Goal: Task Accomplishment & Management: Complete application form

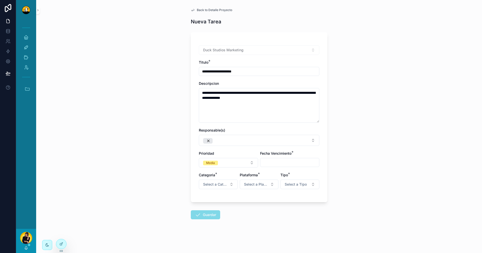
click at [301, 104] on textarea "**********" at bounding box center [259, 105] width 121 height 35
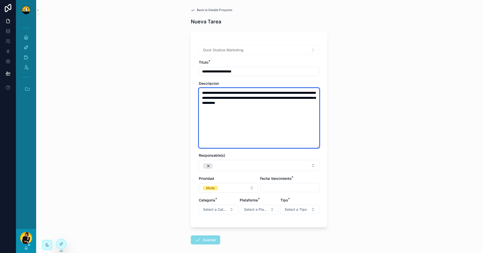
paste textarea "**********"
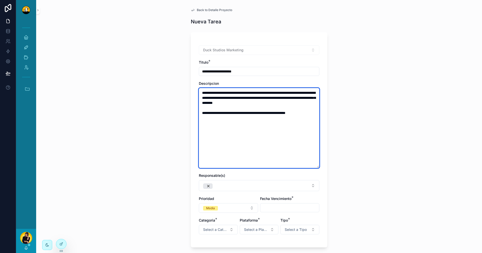
type textarea "**********"
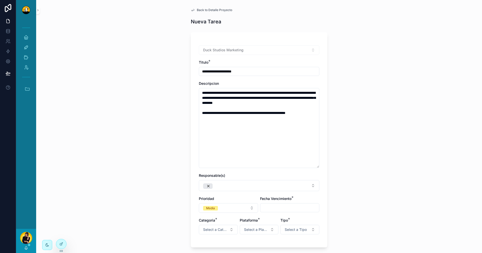
click at [360, 150] on div "**********" at bounding box center [259, 126] width 446 height 253
click at [259, 184] on button "Select Button" at bounding box center [259, 185] width 121 height 11
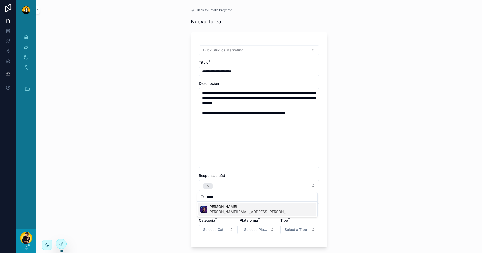
type input "*****"
click at [233, 208] on span "Lucas Mateus" at bounding box center [248, 206] width 80 height 5
click at [233, 208] on div "Lucas Mateus lucas.mateus@duckstudios.net" at bounding box center [257, 208] width 118 height 13
drag, startPoint x: 254, startPoint y: 211, endPoint x: 304, endPoint y: 205, distance: 50.8
click at [254, 211] on span "lucas.mateus@duckstudios.net" at bounding box center [248, 211] width 80 height 5
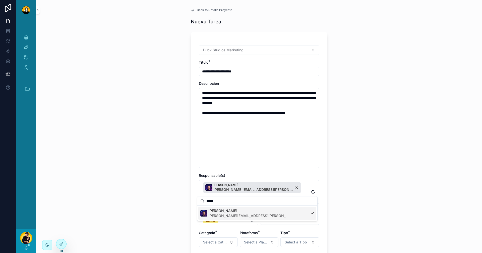
click at [349, 203] on div "**********" at bounding box center [259, 126] width 446 height 253
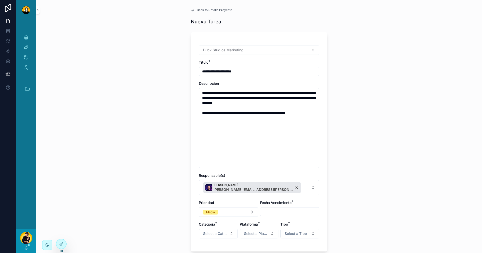
scroll to position [25, 0]
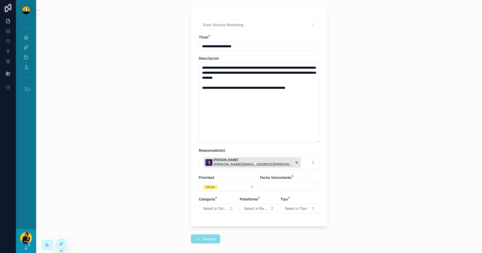
click at [270, 185] on input "scrollable content" at bounding box center [289, 186] width 59 height 7
click at [287, 150] on button "17" at bounding box center [288, 151] width 9 height 9
type input "*********"
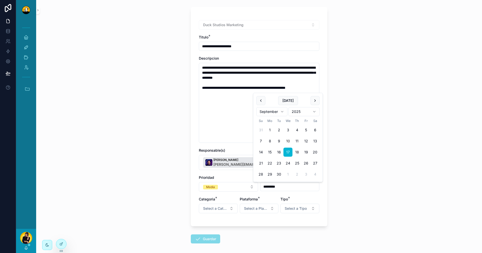
click at [366, 183] on div "**********" at bounding box center [259, 101] width 446 height 253
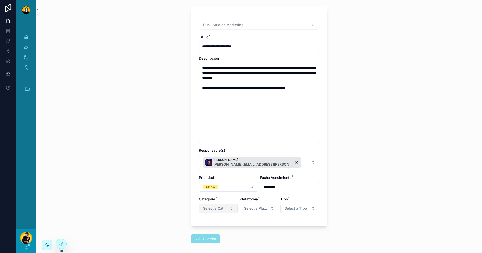
click at [224, 207] on span "Select a Categoría" at bounding box center [215, 208] width 24 height 5
click at [219, 230] on div "Orgánico" at bounding box center [216, 229] width 60 height 8
click at [250, 207] on span "Select a Plataforma" at bounding box center [256, 208] width 24 height 5
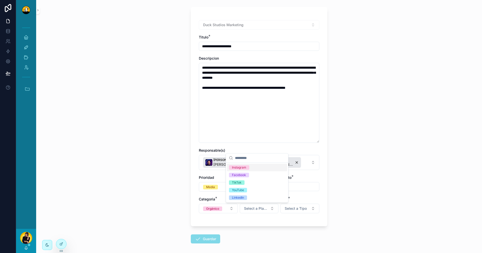
click at [252, 167] on div "Instagram" at bounding box center [257, 167] width 60 height 8
click at [251, 173] on div "Facebook" at bounding box center [257, 175] width 60 height 8
click at [302, 209] on span "Select a Tipo" at bounding box center [296, 208] width 22 height 5
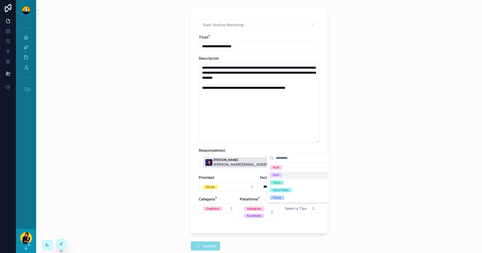
click at [301, 169] on div "Post" at bounding box center [298, 167] width 60 height 8
click at [205, 247] on button "Guardar" at bounding box center [205, 245] width 29 height 9
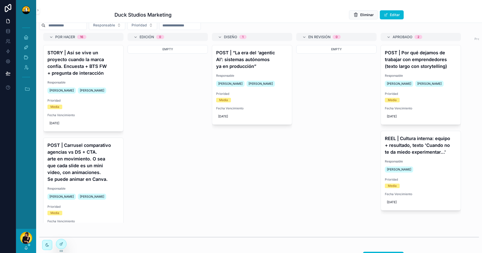
click at [27, 250] on div "[PERSON_NAME]" at bounding box center [26, 241] width 20 height 24
click at [26, 249] on icon "scrollable content" at bounding box center [26, 248] width 4 height 4
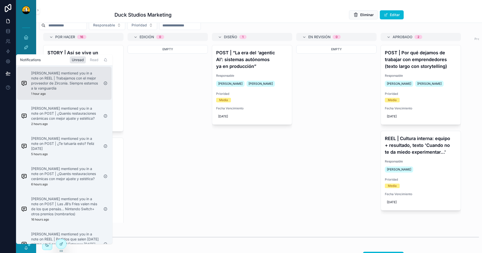
click at [71, 77] on p "Damari Magro mentioned you in a note on REEL | Trabajamos con el mejor proveedo…" at bounding box center [65, 81] width 68 height 20
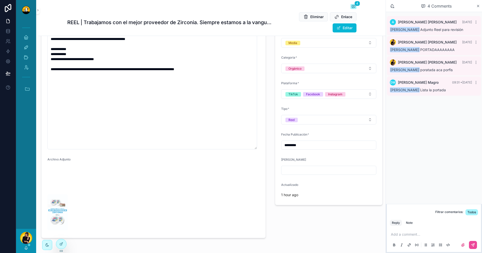
scroll to position [130, 0]
click at [68, 194] on img "scrollable content" at bounding box center [57, 212] width 20 height 36
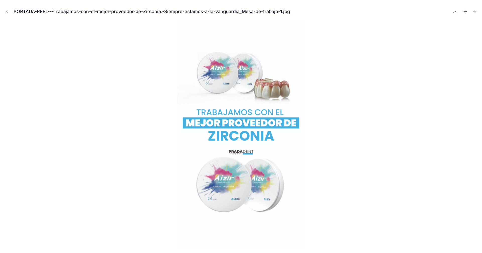
click at [464, 13] on icon "Previous file" at bounding box center [465, 11] width 5 height 5
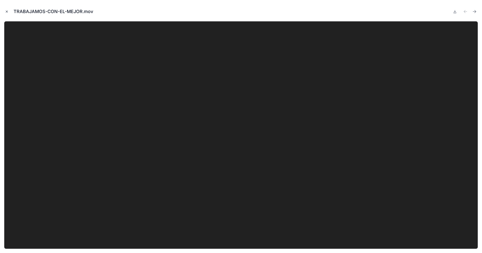
click at [5, 13] on button "Close modal" at bounding box center [7, 12] width 6 height 6
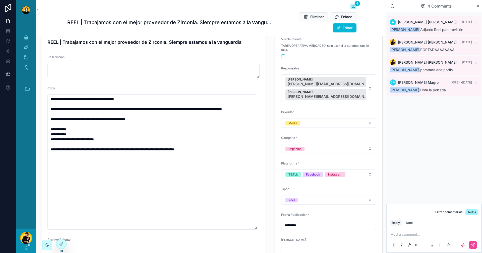
scroll to position [50, 0]
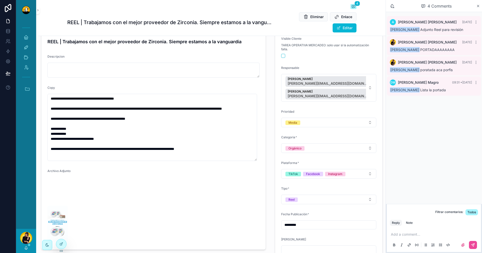
drag, startPoint x: 256, startPoint y: 228, endPoint x: 257, endPoint y: 160, distance: 68.1
click at [257, 160] on form "**********" at bounding box center [153, 140] width 224 height 218
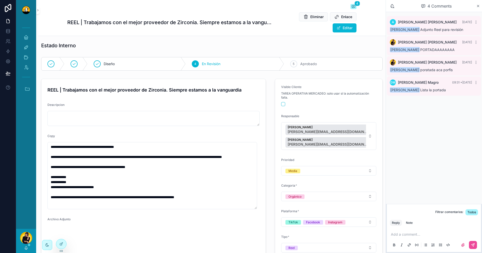
scroll to position [0, 0]
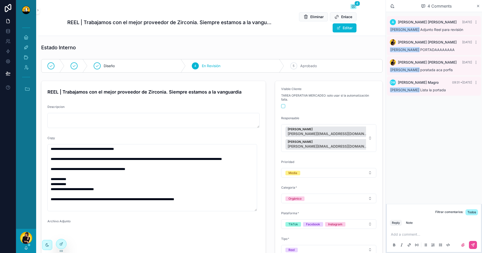
click at [434, 234] on p "scrollable content" at bounding box center [435, 234] width 88 height 5
click at [410, 220] on div "Note" at bounding box center [409, 222] width 7 height 4
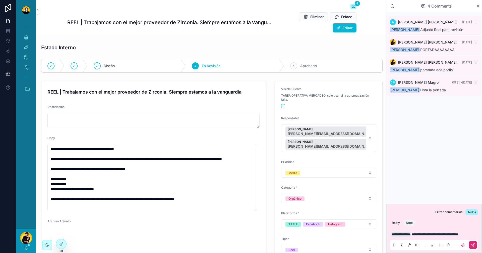
click at [474, 246] on icon "scrollable content" at bounding box center [473, 245] width 4 height 4
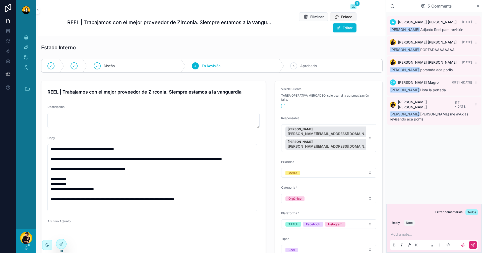
click at [341, 19] on span "Enlace" at bounding box center [346, 16] width 11 height 5
click at [25, 247] on icon "scrollable content" at bounding box center [26, 248] width 4 height 4
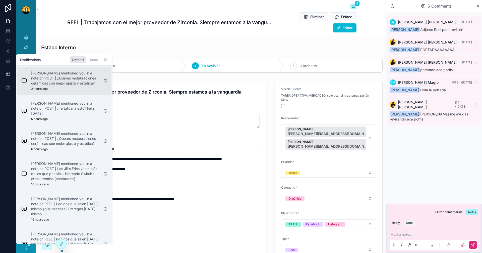
click at [86, 85] on p "Damari Magro mentioned you in a note on POST | ¿Querés restauraciones cerámicas…" at bounding box center [65, 78] width 68 height 15
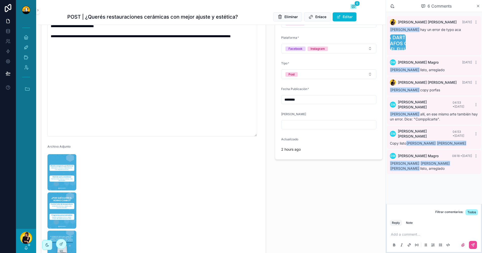
scroll to position [151, 0]
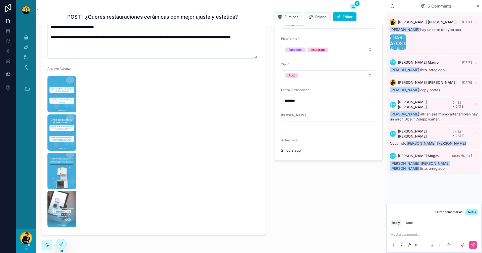
drag, startPoint x: 255, startPoint y: 137, endPoint x: 261, endPoint y: 57, distance: 80.1
click at [261, 57] on form "**********" at bounding box center [153, 76] width 224 height 315
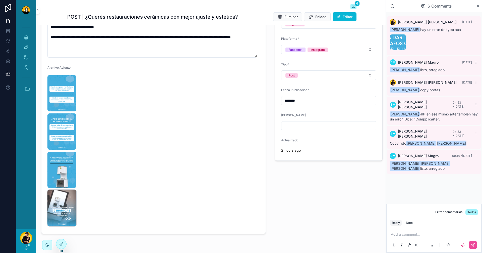
click at [59, 207] on img "scrollable content" at bounding box center [61, 208] width 29 height 36
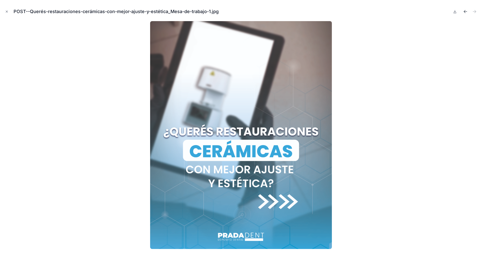
click at [465, 12] on icon "Previous file" at bounding box center [464, 12] width 1 height 1
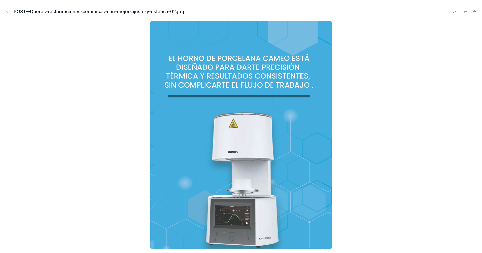
click at [465, 12] on icon "Previous file" at bounding box center [464, 12] width 1 height 1
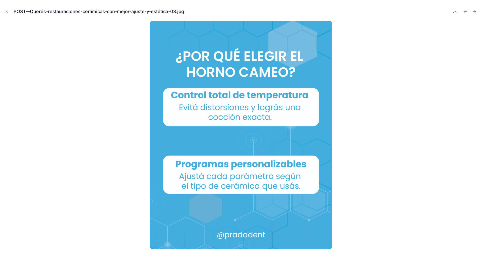
click at [465, 12] on icon "Previous file" at bounding box center [464, 12] width 1 height 1
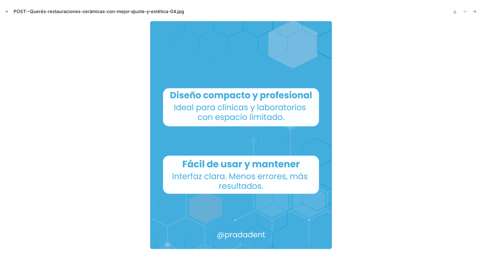
click at [5, 11] on button "Close modal" at bounding box center [7, 12] width 6 height 6
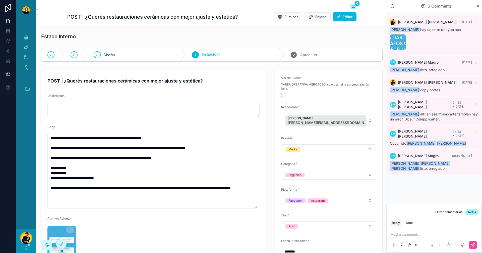
click at [328, 56] on div "5 Aprobado" at bounding box center [333, 54] width 98 height 13
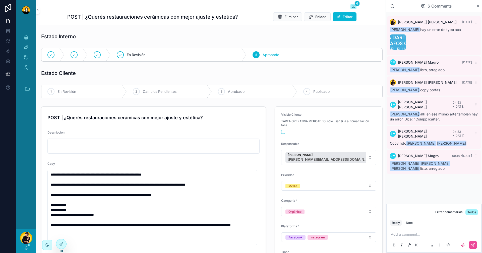
click at [280, 96] on div "3 Aprobado" at bounding box center [254, 91] width 85 height 13
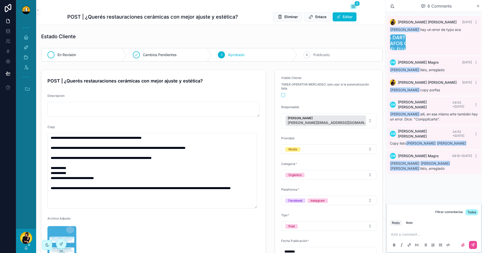
click at [77, 53] on div "En Revisión" at bounding box center [83, 54] width 85 height 13
click at [281, 96] on button "scrollable content" at bounding box center [283, 95] width 4 height 4
click at [28, 89] on icon "scrollable content" at bounding box center [28, 89] width 6 height 6
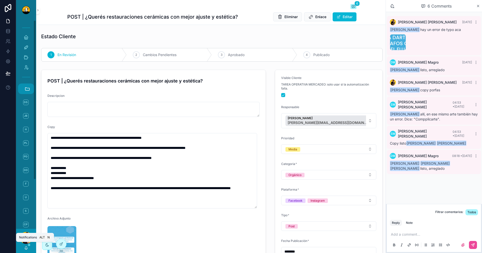
click at [26, 246] on icon "scrollable content" at bounding box center [26, 247] width 3 height 2
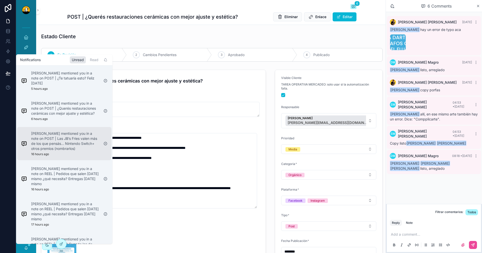
click at [76, 145] on p "Lewis Montenegro mentioned you in a note on POST | Las JB’s Fries valen más de …" at bounding box center [65, 141] width 68 height 20
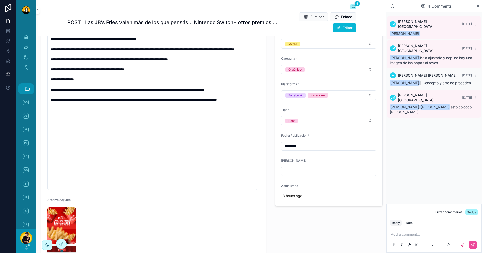
scroll to position [126, 0]
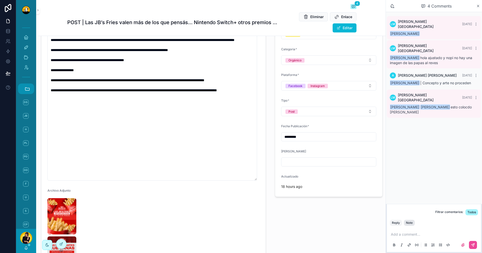
click at [407, 223] on div "Note" at bounding box center [409, 222] width 7 height 4
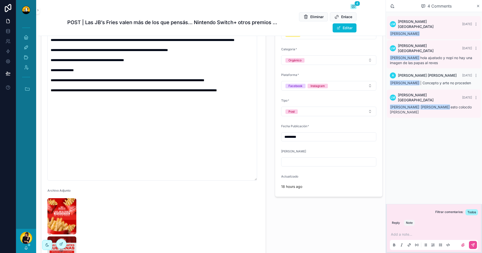
click at [408, 233] on p "scrollable content" at bounding box center [435, 234] width 88 height 5
click at [475, 244] on button "scrollable content" at bounding box center [473, 245] width 8 height 8
click at [422, 235] on p "scrollable content" at bounding box center [435, 234] width 88 height 5
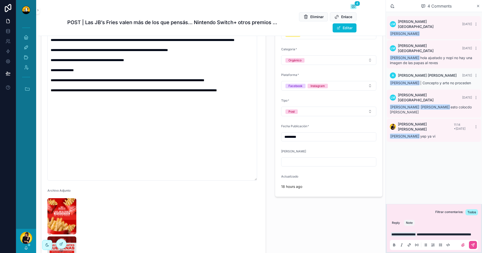
click at [397, 218] on div "Reply Note" at bounding box center [434, 222] width 94 height 8
click at [397, 219] on button "Reply" at bounding box center [396, 222] width 12 height 6
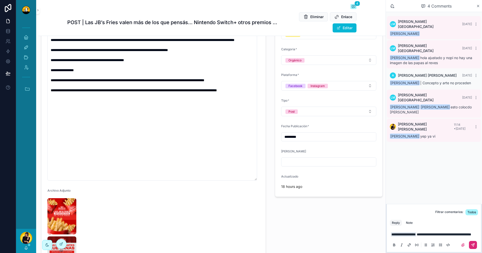
click at [477, 246] on button "scrollable content" at bounding box center [473, 245] width 8 height 8
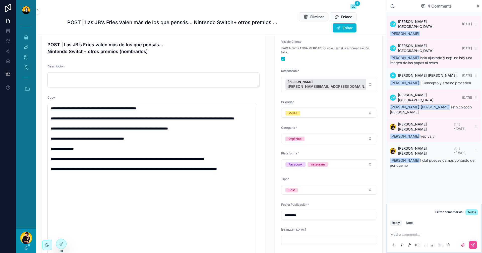
scroll to position [0, 0]
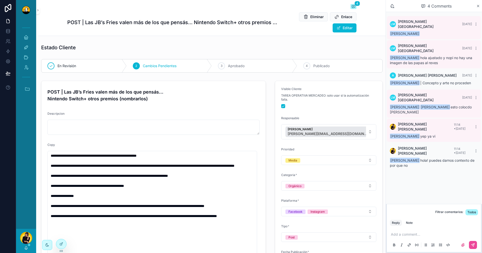
click at [27, 247] on icon "scrollable content" at bounding box center [26, 248] width 4 height 4
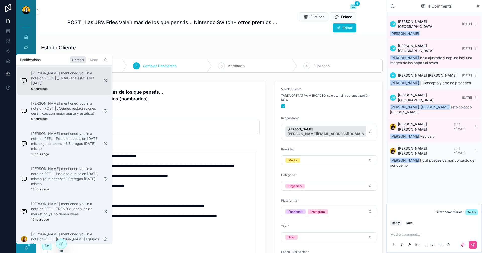
click at [74, 74] on p "Sergio Maldonado mentioned you in a note on POST | ¿Te tatuaría esto? Feliz Día…" at bounding box center [65, 78] width 68 height 15
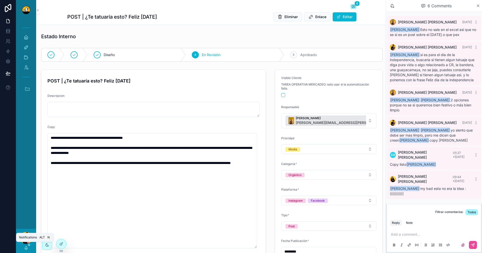
click at [28, 248] on icon "scrollable content" at bounding box center [26, 248] width 4 height 4
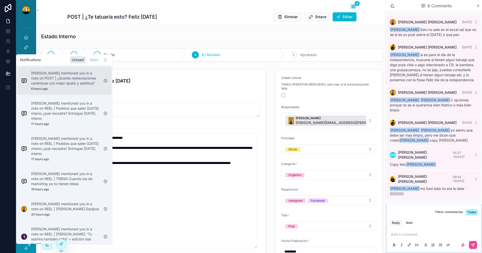
click at [57, 89] on div "Sergio Maldonado mentioned you in a note on POST | ¿Querés restauraciones cerám…" at bounding box center [65, 81] width 68 height 20
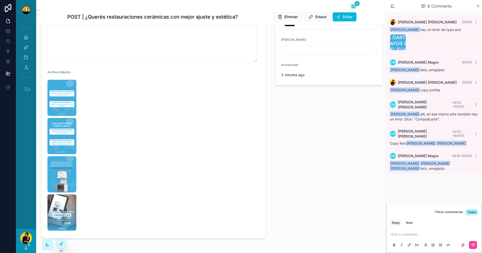
scroll to position [254, 0]
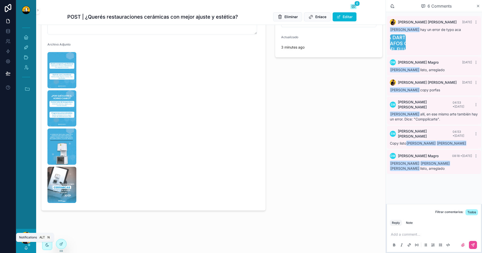
click at [25, 248] on icon "scrollable content" at bounding box center [26, 247] width 3 height 2
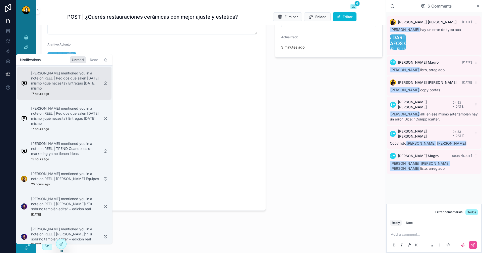
click at [68, 82] on p "Alvaro De Armas mentioned you in a note on REEL | Pedidos que salen hoy mismo ¿…" at bounding box center [65, 81] width 68 height 20
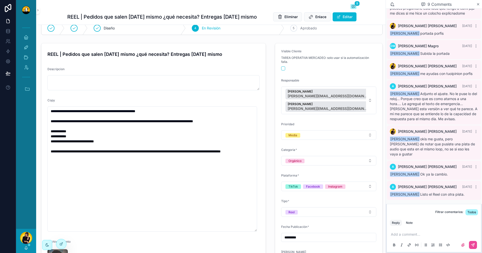
scroll to position [113, 0]
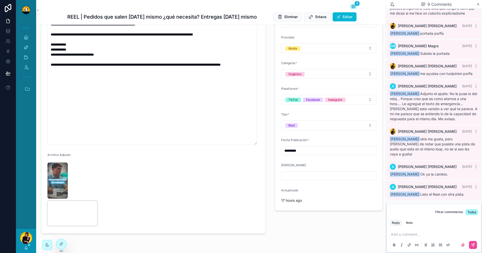
click at [83, 200] on video "scrollable content" at bounding box center [72, 212] width 50 height 25
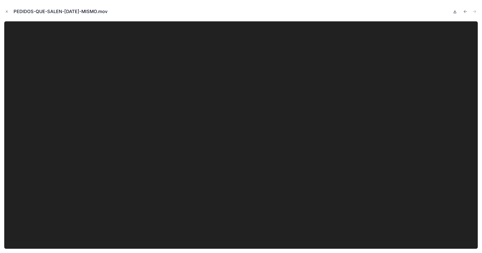
click at [454, 13] on icon at bounding box center [455, 12] width 4 height 4
click at [7, 11] on icon "Close modal" at bounding box center [7, 12] width 2 height 2
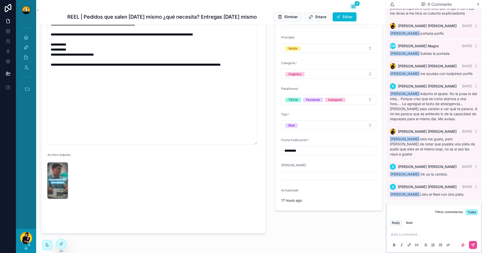
click at [56, 180] on img "scrollable content" at bounding box center [57, 180] width 20 height 36
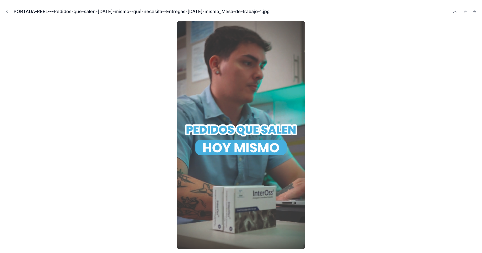
click at [7, 12] on icon "Close modal" at bounding box center [7, 12] width 4 height 4
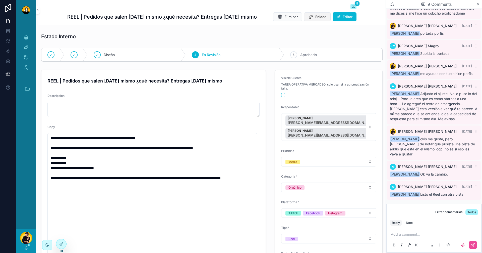
click at [308, 16] on icon "scrollable content" at bounding box center [310, 16] width 5 height 5
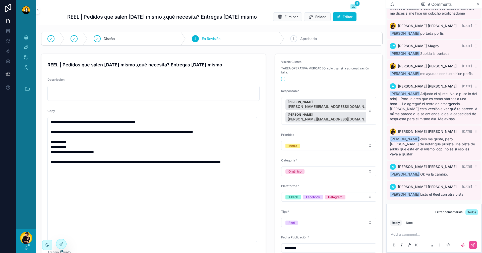
scroll to position [25, 0]
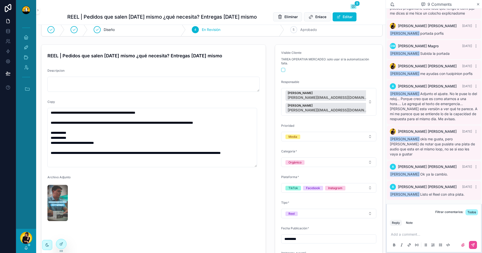
drag, startPoint x: 255, startPoint y: 232, endPoint x: 258, endPoint y: 166, distance: 65.8
click at [258, 166] on form "**********" at bounding box center [153, 150] width 224 height 211
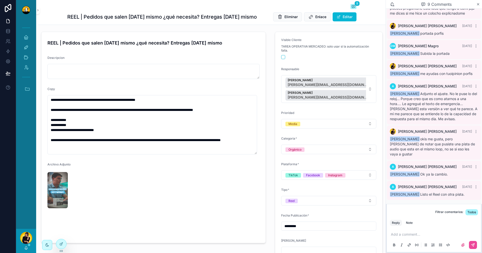
scroll to position [0, 0]
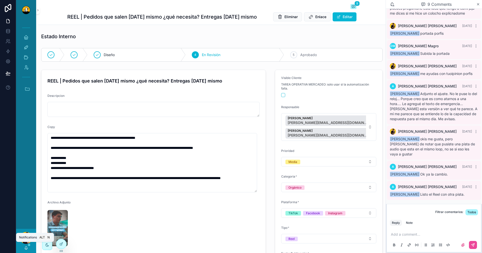
click at [25, 247] on icon "scrollable content" at bounding box center [26, 248] width 4 height 4
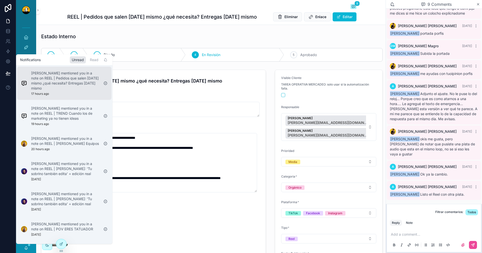
click at [81, 87] on p "Alvaro De Armas mentioned you in a note on REEL | Pedidos que salen hoy mismo ¿…" at bounding box center [65, 81] width 68 height 20
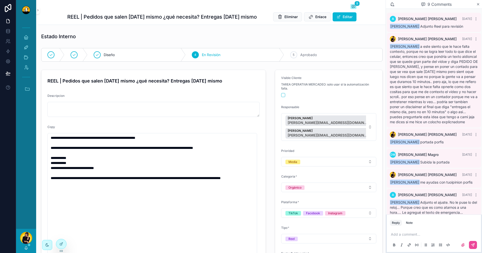
scroll to position [98, 0]
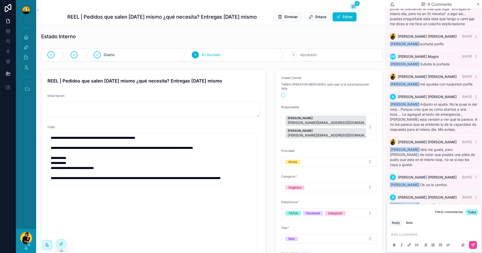
click at [30, 246] on div "[PERSON_NAME]" at bounding box center [26, 241] width 20 height 24
click at [27, 246] on icon "scrollable content" at bounding box center [26, 248] width 4 height 4
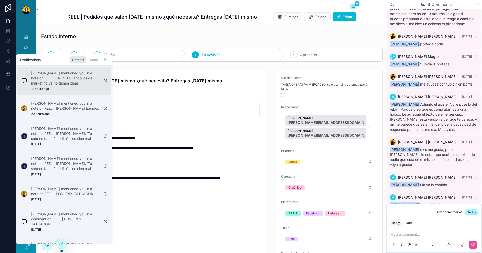
click at [77, 89] on div "Miguel Madriz mentioned you in a note on REEL | TREND Cuando los de marketing y…" at bounding box center [65, 81] width 68 height 20
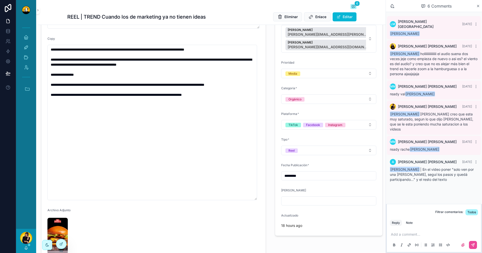
scroll to position [100, 0]
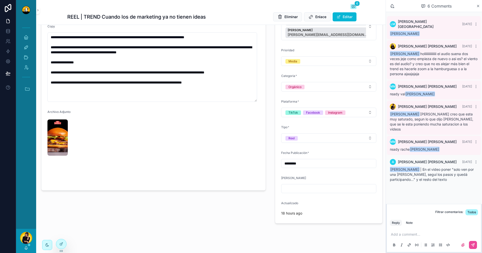
drag, startPoint x: 254, startPoint y: 187, endPoint x: 257, endPoint y: 98, distance: 89.2
click at [261, 95] on form "**********" at bounding box center [153, 79] width 224 height 221
click at [77, 152] on video "scrollable content" at bounding box center [72, 164] width 50 height 25
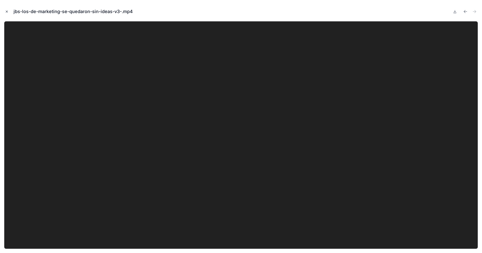
click at [7, 10] on icon "Close modal" at bounding box center [7, 12] width 4 height 4
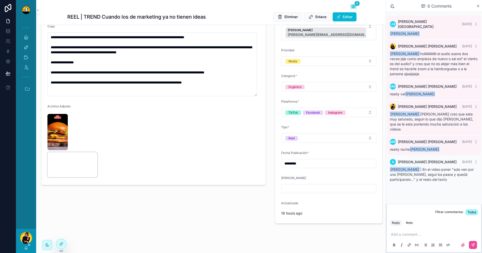
click at [76, 152] on video "scrollable content" at bounding box center [72, 164] width 50 height 25
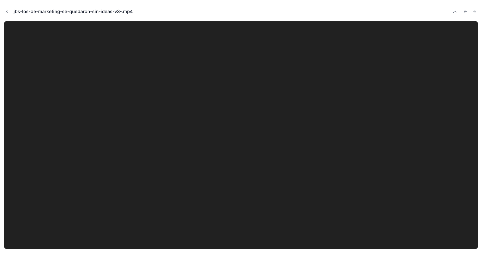
click at [8, 12] on icon "Close modal" at bounding box center [7, 12] width 4 height 4
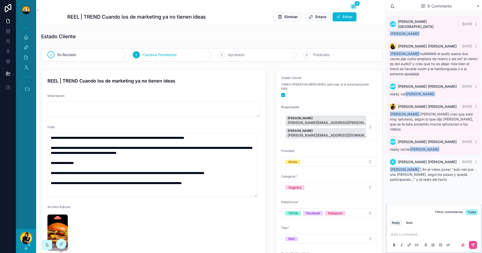
scroll to position [75, 0]
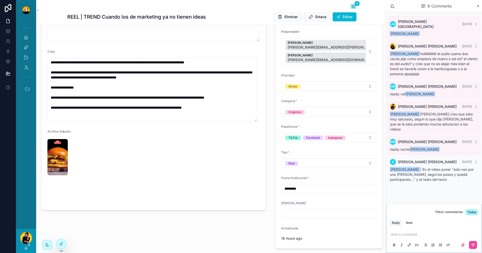
click at [418, 235] on p "scrollable content" at bounding box center [435, 234] width 88 height 5
click at [412, 222] on div "Note" at bounding box center [409, 222] width 7 height 4
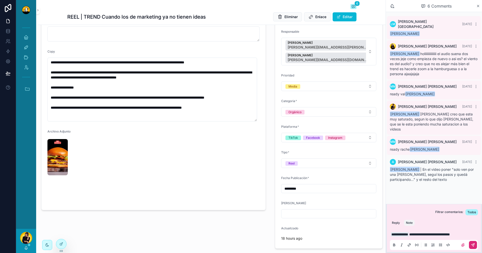
click at [475, 245] on button "scrollable content" at bounding box center [473, 245] width 8 height 8
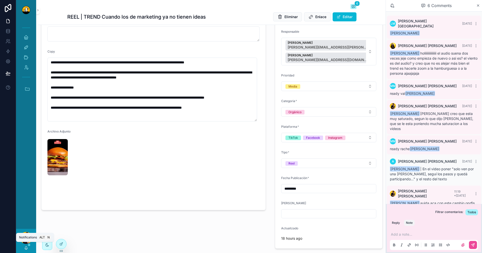
click at [27, 247] on icon "scrollable content" at bounding box center [26, 248] width 4 height 4
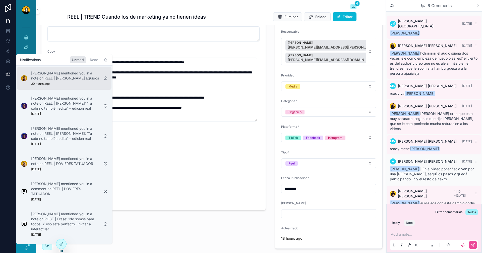
click at [71, 80] on p "Barbara Argotte mentioned you in a note on REEL | DON CRIS Equipos" at bounding box center [65, 76] width 68 height 10
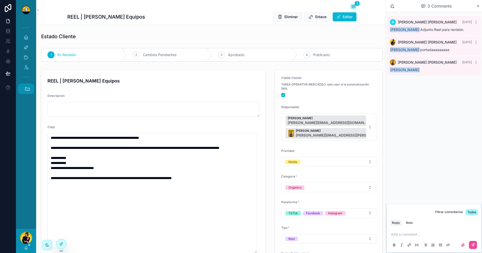
click at [27, 91] on button "Accesos rápidos" at bounding box center [26, 88] width 16 height 11
click at [25, 120] on link "JB JBs Burgers" at bounding box center [28, 116] width 14 height 11
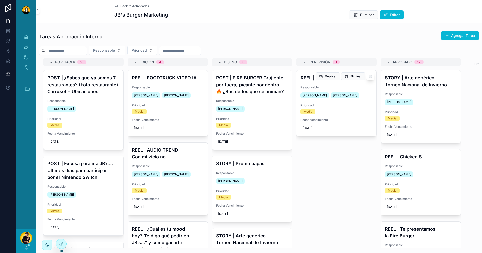
click at [307, 79] on h4 "REEL | Esto y..." at bounding box center [337, 77] width 72 height 7
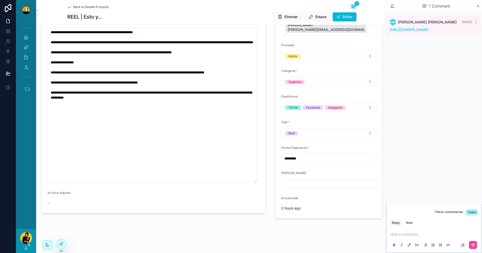
scroll to position [113, 0]
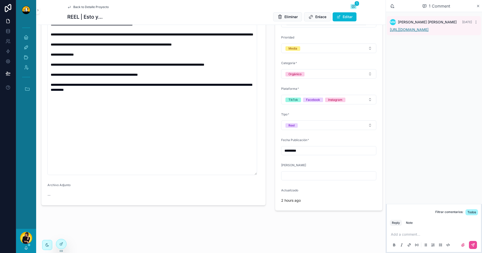
click at [402, 32] on link "[URL][DOMAIN_NAME]" at bounding box center [409, 29] width 39 height 4
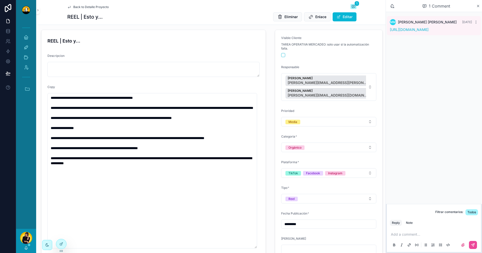
scroll to position [63, 0]
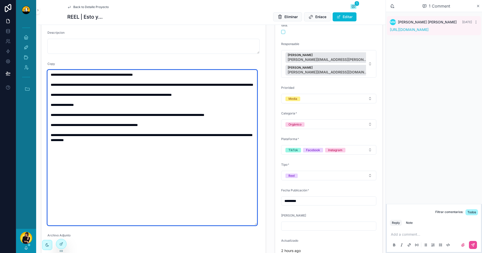
click at [256, 225] on textarea "**********" at bounding box center [152, 147] width 210 height 155
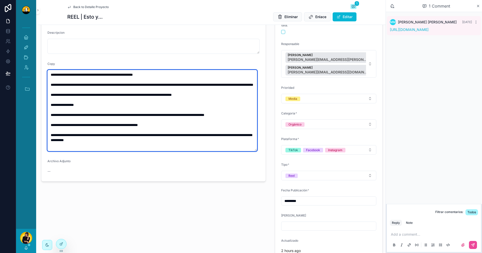
drag, startPoint x: 254, startPoint y: 224, endPoint x: 254, endPoint y: 153, distance: 70.1
click at [254, 151] on textarea "**********" at bounding box center [152, 110] width 210 height 81
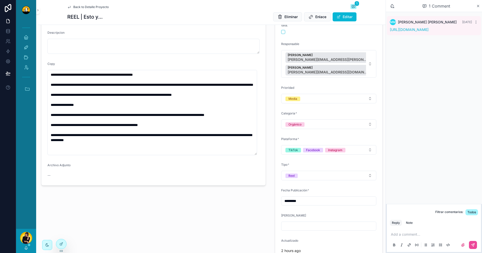
click at [227, 238] on div "**********" at bounding box center [153, 134] width 231 height 258
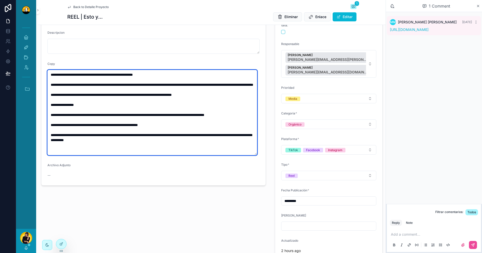
click at [122, 75] on textarea "**********" at bounding box center [152, 112] width 210 height 85
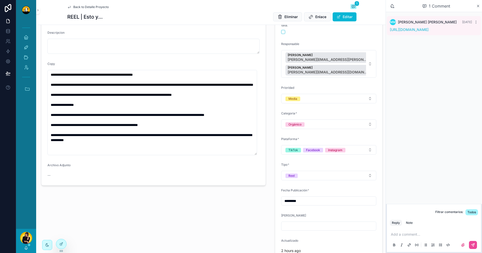
click at [141, 218] on div "**********" at bounding box center [153, 134] width 231 height 258
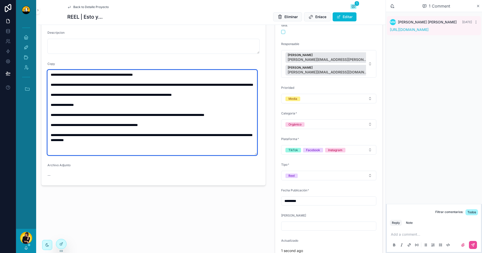
click at [230, 83] on textarea "**********" at bounding box center [152, 112] width 210 height 85
click at [102, 90] on textarea "**********" at bounding box center [152, 112] width 210 height 85
click at [97, 83] on textarea "**********" at bounding box center [152, 112] width 210 height 85
type textarea "**********"
